Goal: Task Accomplishment & Management: Complete application form

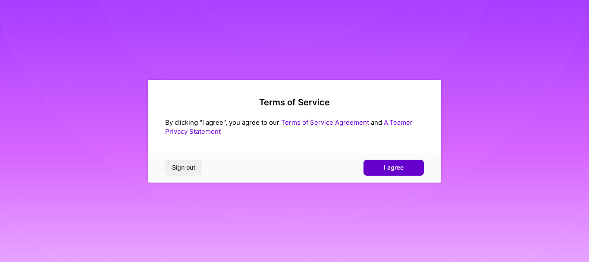
click at [402, 169] on span "I agree" at bounding box center [394, 167] width 20 height 9
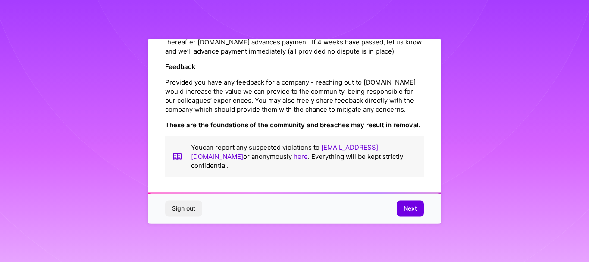
scroll to position [1038, 0]
click at [408, 208] on span "Next" at bounding box center [410, 208] width 13 height 9
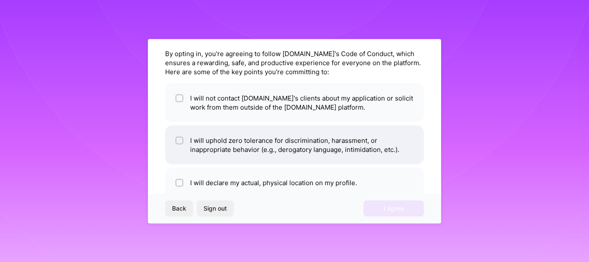
scroll to position [43, 0]
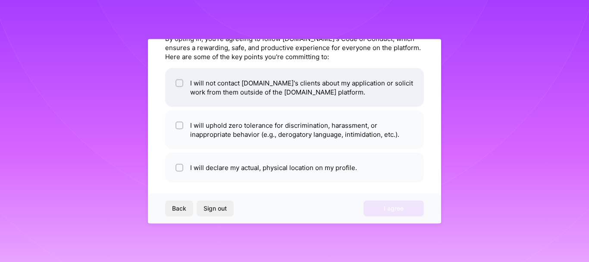
click at [214, 89] on li "I will not contact [DOMAIN_NAME]'s clients about my application or solicit work…" at bounding box center [294, 87] width 259 height 39
checkbox input "true"
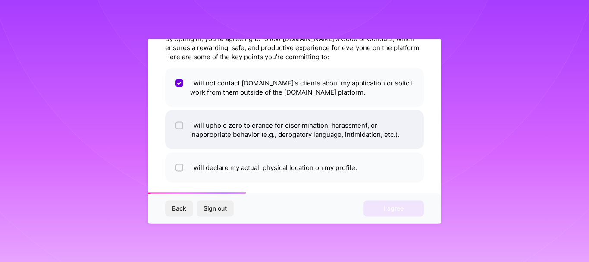
click at [221, 133] on li "I will uphold zero tolerance for discrimination, harassment, or inappropriate b…" at bounding box center [294, 129] width 259 height 39
checkbox input "true"
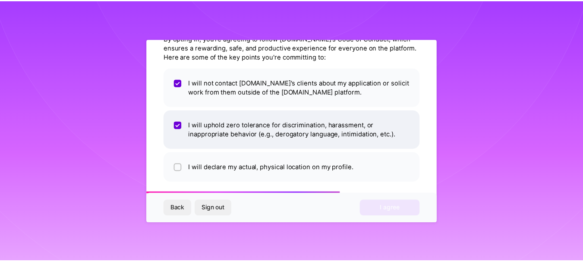
scroll to position [49, 0]
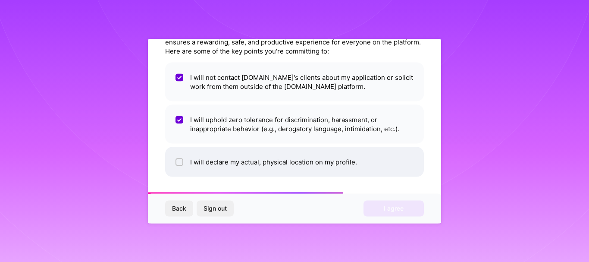
click at [235, 164] on li "I will declare my actual, physical location on my profile." at bounding box center [294, 162] width 259 height 30
checkbox input "true"
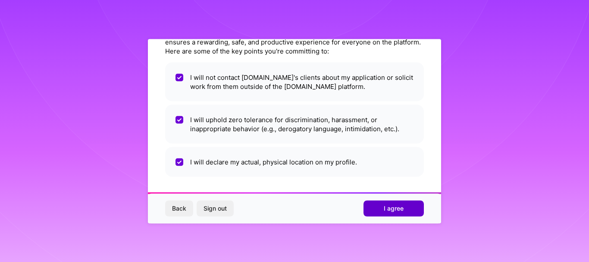
click at [382, 210] on button "I agree" at bounding box center [394, 209] width 60 height 16
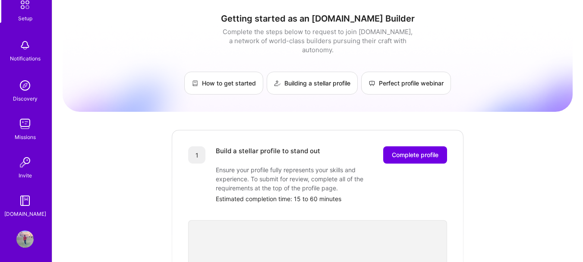
scroll to position [56, 0]
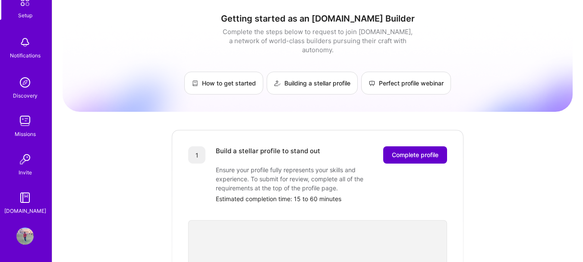
click at [408, 151] on span "Complete profile" at bounding box center [415, 155] width 47 height 9
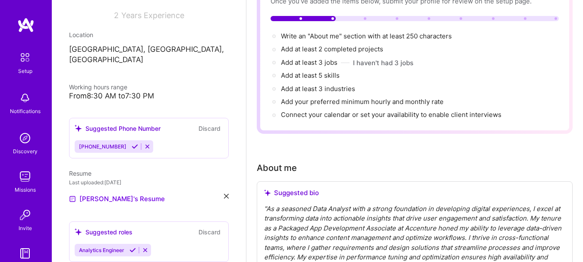
scroll to position [173, 0]
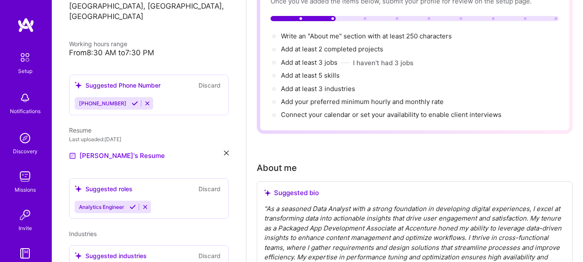
click at [144, 100] on icon at bounding box center [147, 103] width 6 height 6
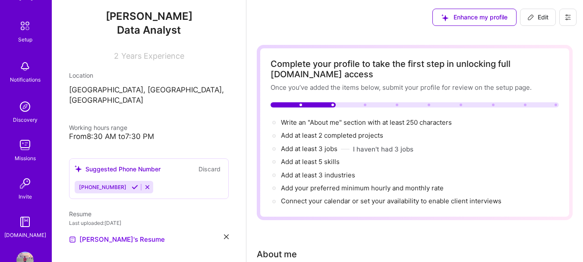
scroll to position [56, 0]
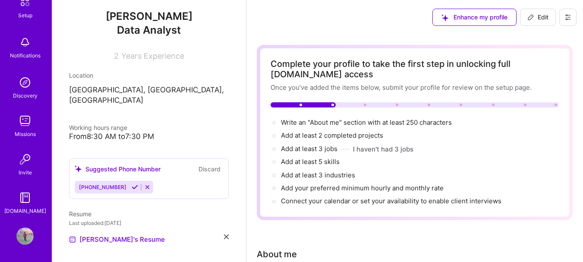
click at [28, 239] on img at bounding box center [24, 235] width 17 height 17
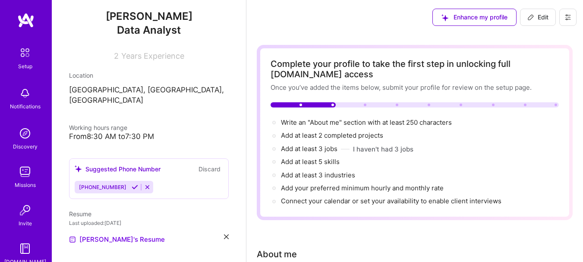
scroll to position [0, 0]
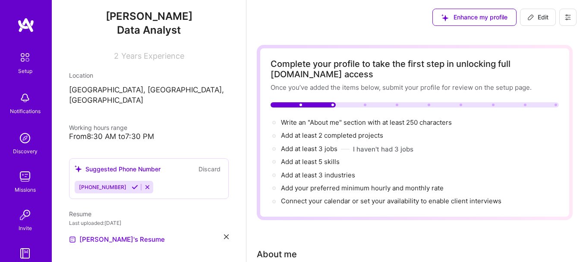
click at [20, 64] on img at bounding box center [25, 57] width 18 height 18
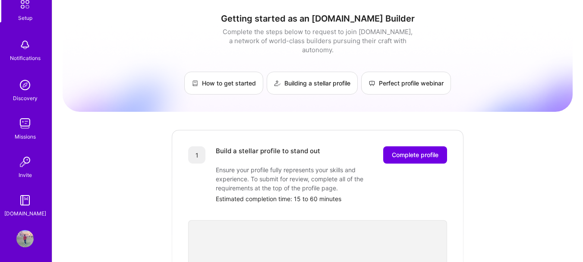
scroll to position [56, 0]
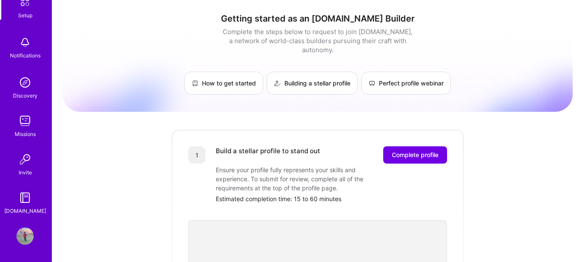
click at [24, 234] on img at bounding box center [24, 235] width 17 height 17
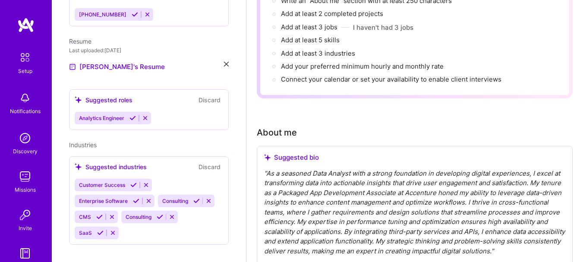
scroll to position [119, 0]
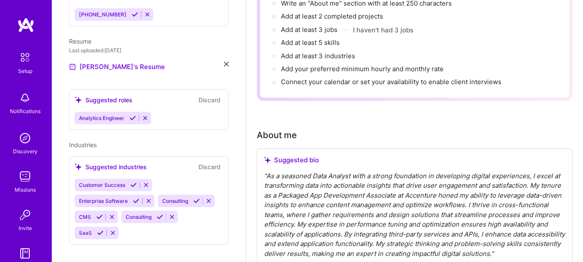
click at [19, 214] on img at bounding box center [24, 214] width 17 height 17
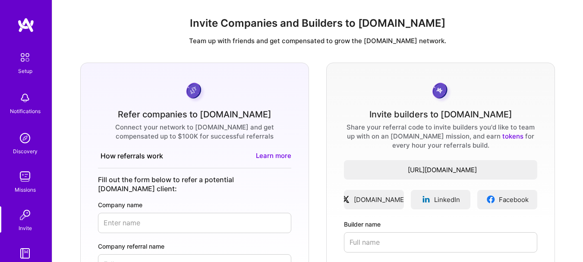
click at [18, 173] on img at bounding box center [24, 176] width 17 height 17
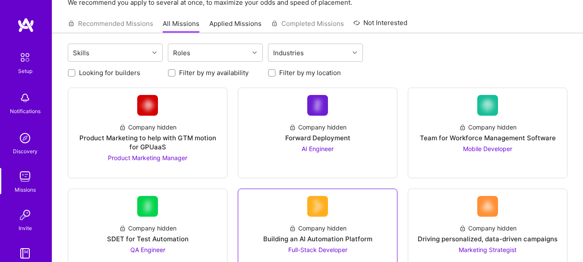
scroll to position [173, 0]
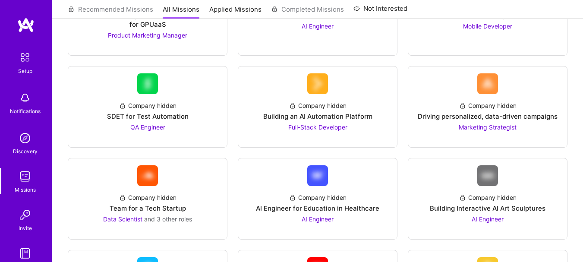
click at [17, 140] on img at bounding box center [24, 137] width 17 height 17
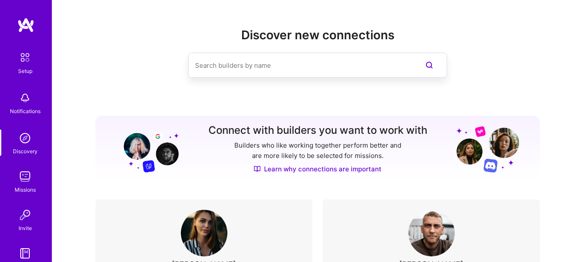
click at [30, 110] on div "Notifications" at bounding box center [25, 111] width 31 height 9
